Goal: Information Seeking & Learning: Check status

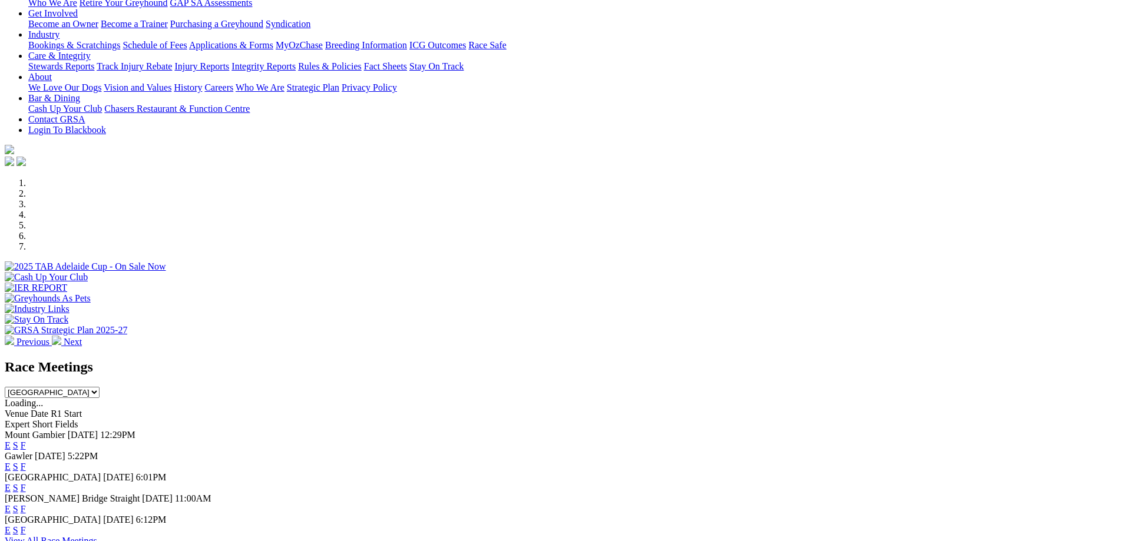
scroll to position [236, 0]
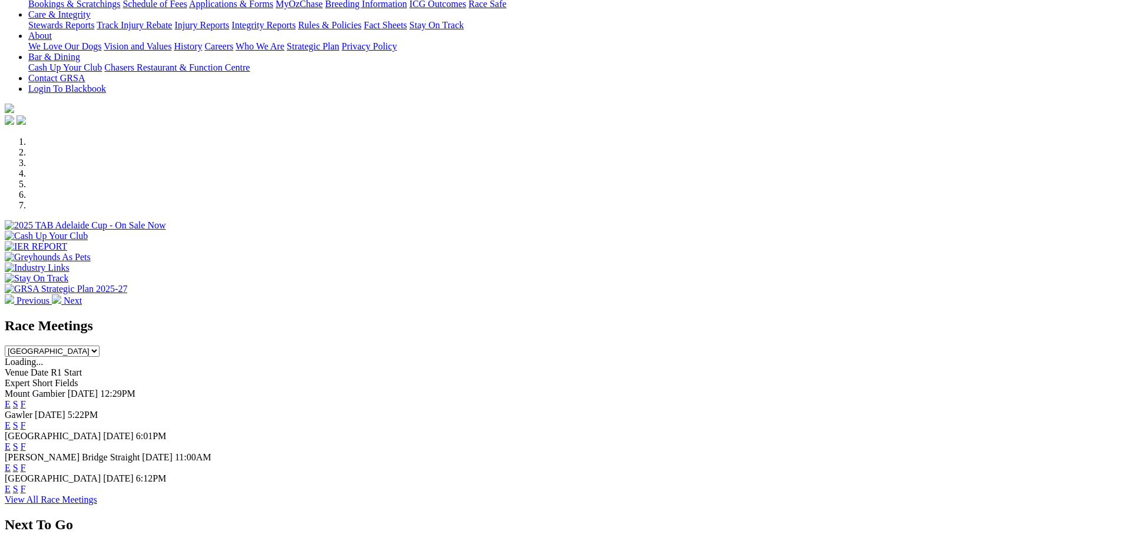
click at [26, 399] on link "F" at bounding box center [23, 404] width 5 height 10
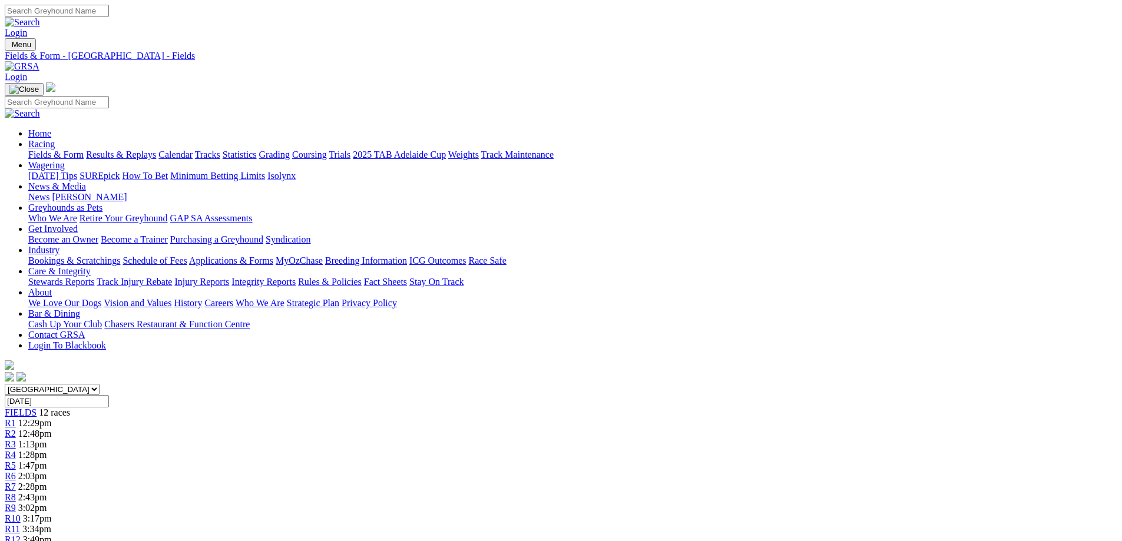
click at [156, 150] on link "Results & Replays" at bounding box center [121, 155] width 70 height 10
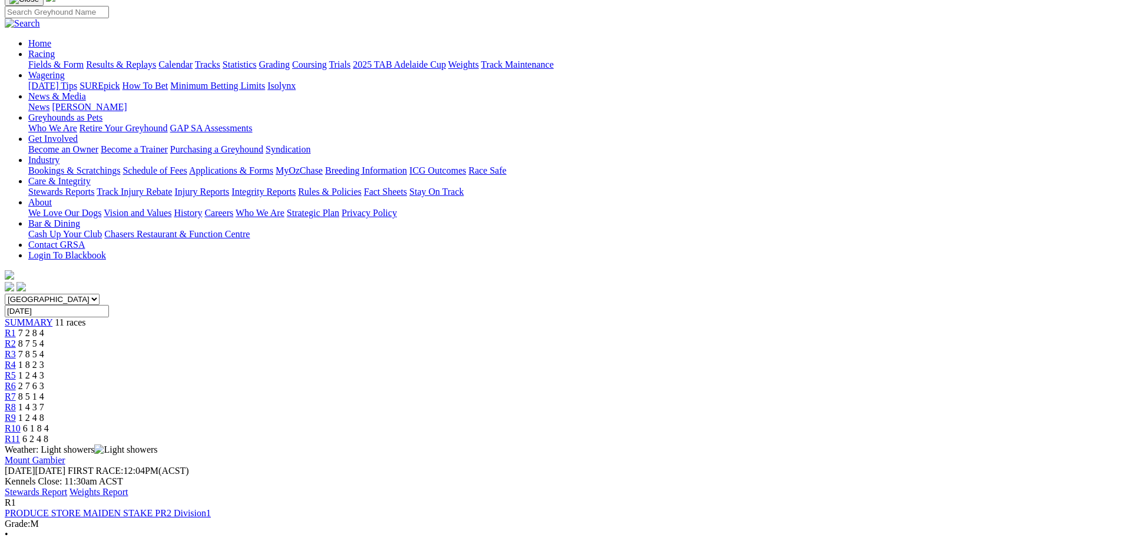
scroll to position [59, 0]
